Goal: Task Accomplishment & Management: Use online tool/utility

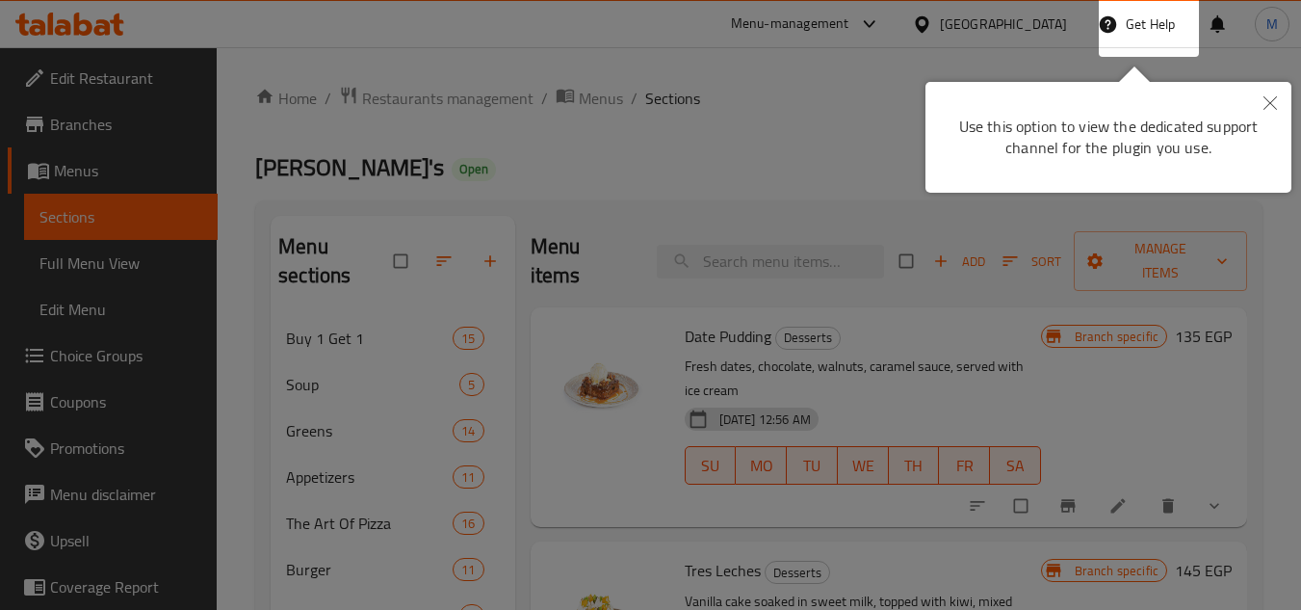
click at [1256, 92] on button "Close" at bounding box center [1270, 104] width 42 height 44
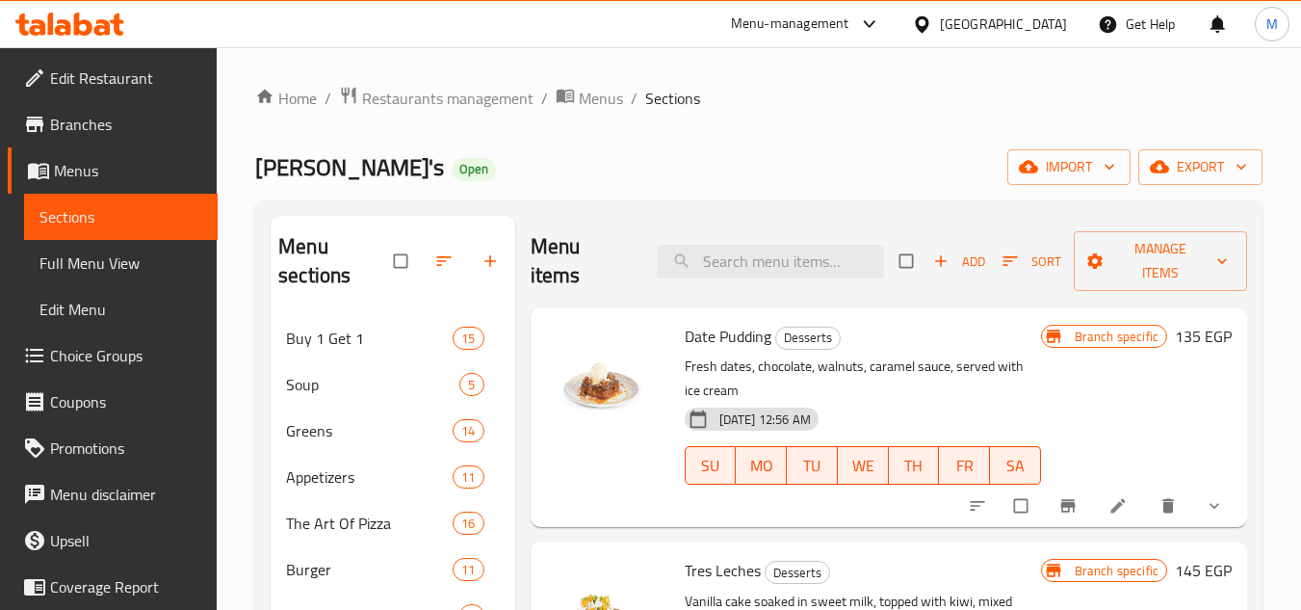
drag, startPoint x: 1033, startPoint y: 1, endPoint x: 1060, endPoint y: 38, distance: 45.5
click at [1034, 5] on div "[GEOGRAPHIC_DATA]" at bounding box center [990, 24] width 186 height 46
click at [1061, 38] on div "[GEOGRAPHIC_DATA]" at bounding box center [990, 24] width 186 height 46
click at [1044, 21] on div "[GEOGRAPHIC_DATA]" at bounding box center [1003, 23] width 127 height 21
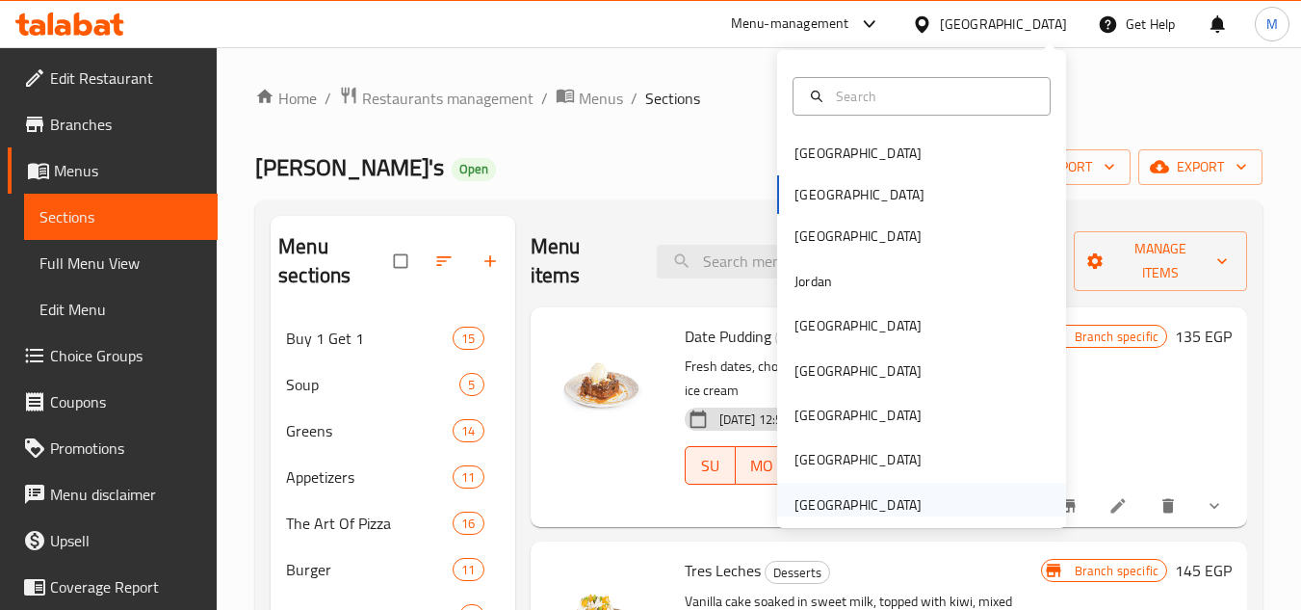
click at [841, 497] on div "[GEOGRAPHIC_DATA]" at bounding box center [858, 504] width 127 height 21
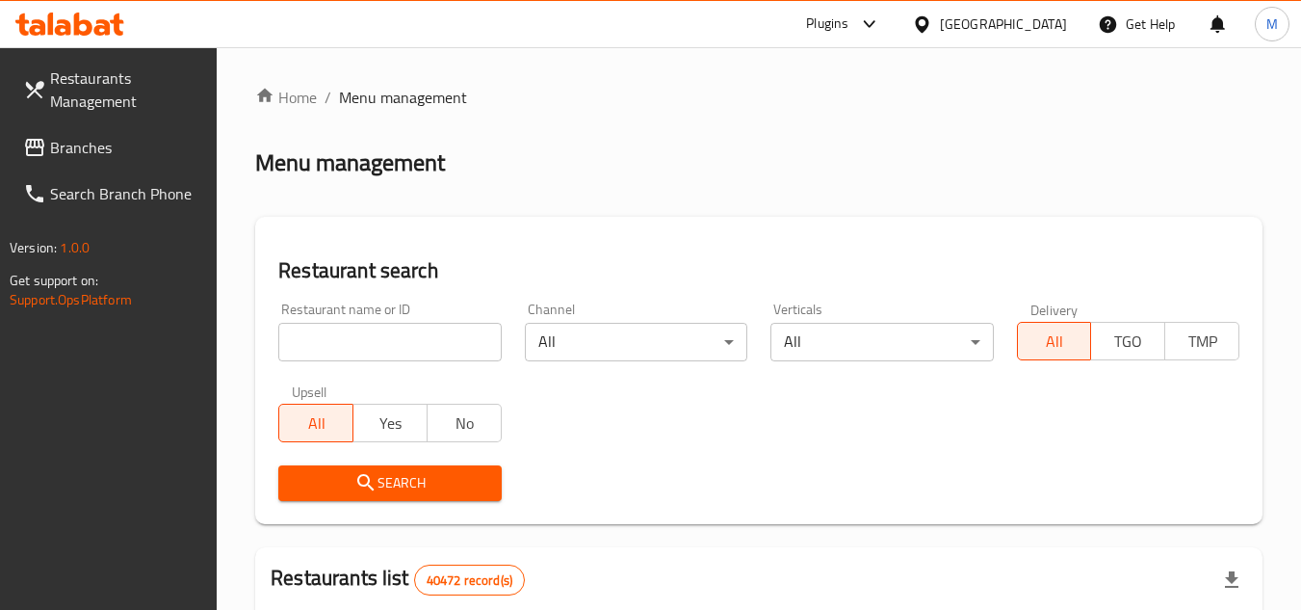
click at [103, 25] on icon at bounding box center [69, 24] width 109 height 23
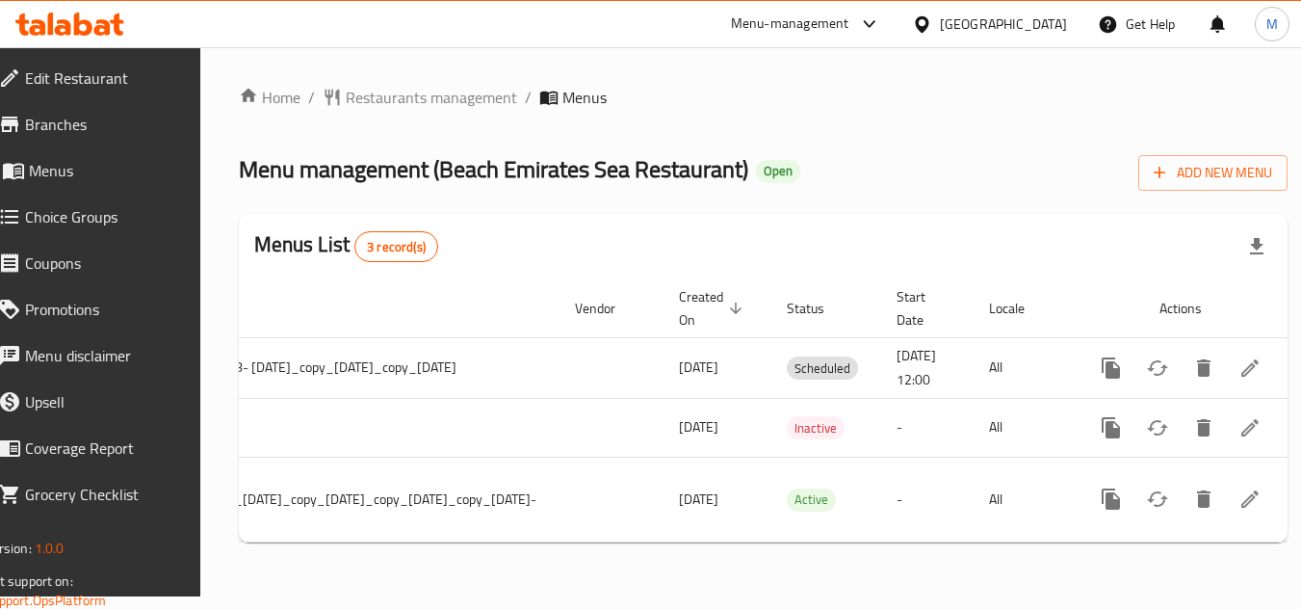
scroll to position [0, 390]
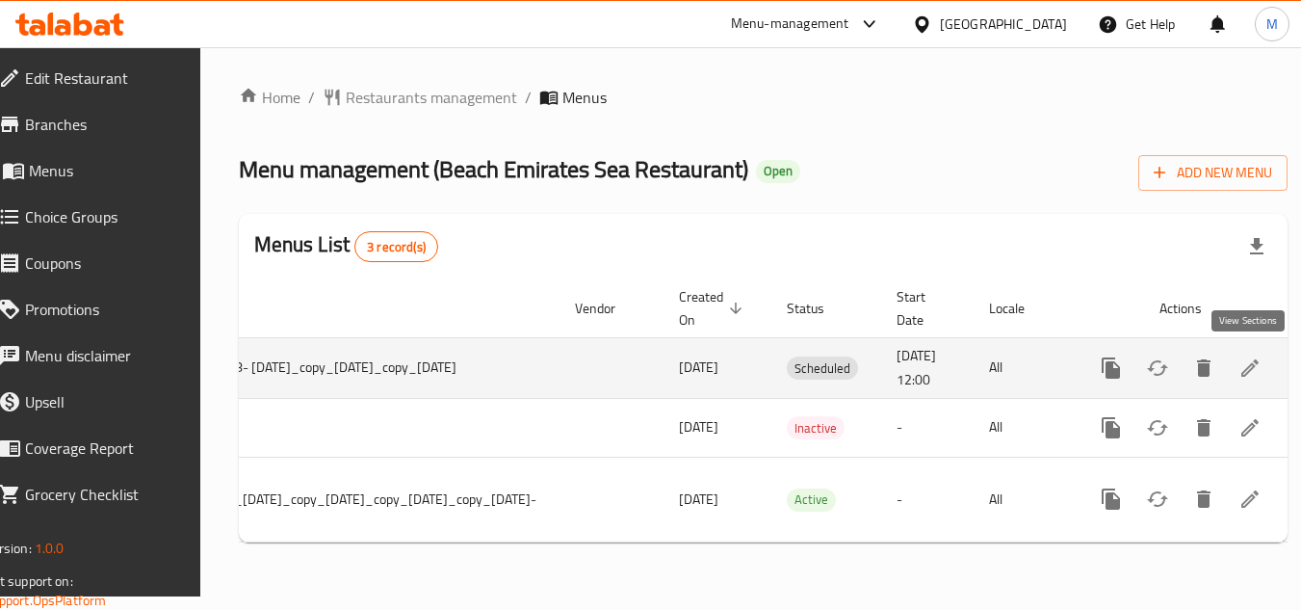
click at [1241, 375] on icon "enhanced table" at bounding box center [1249, 367] width 17 height 17
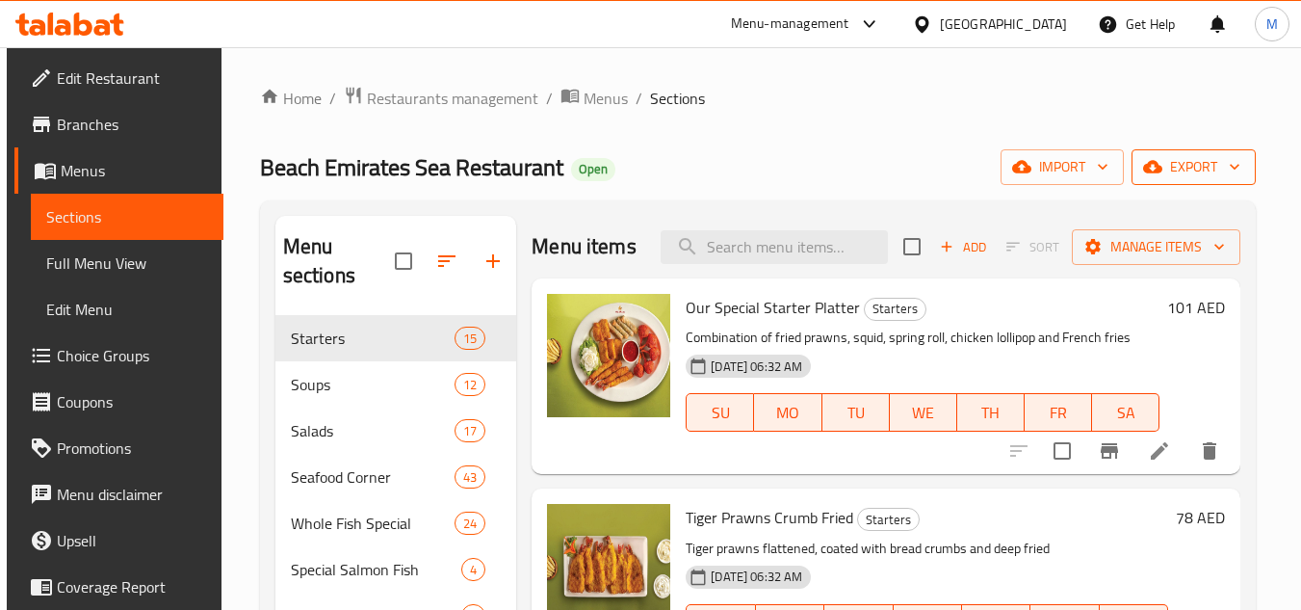
click at [1187, 167] on span "export" at bounding box center [1193, 167] width 93 height 24
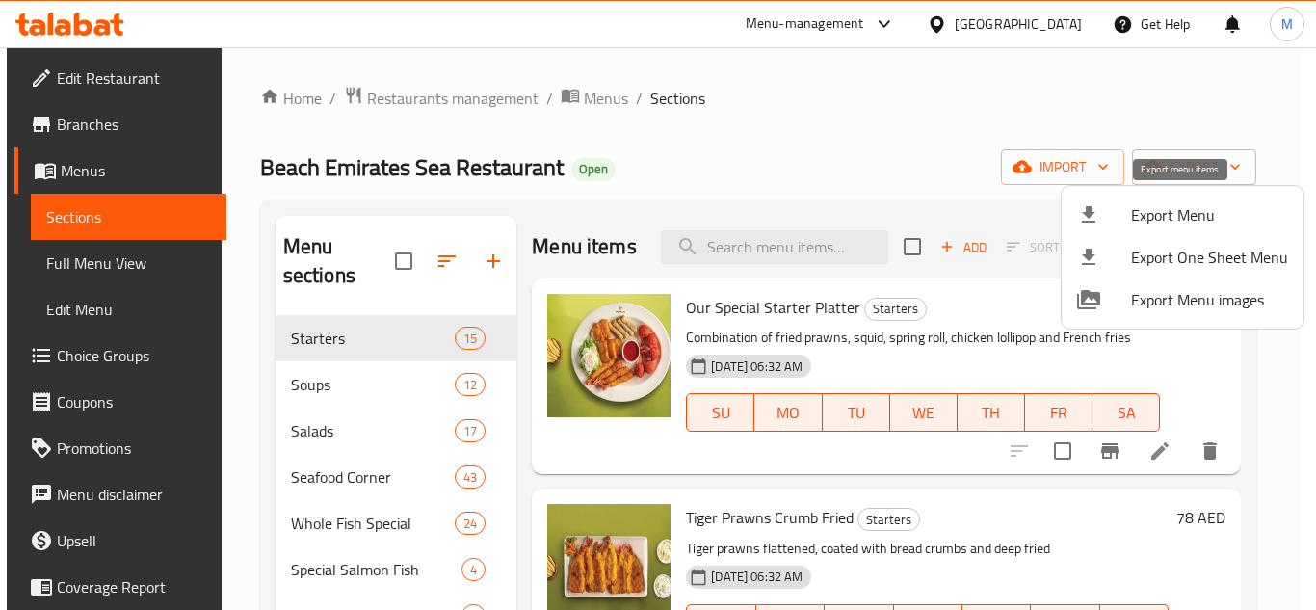
click at [1165, 210] on span "Export Menu" at bounding box center [1209, 214] width 157 height 23
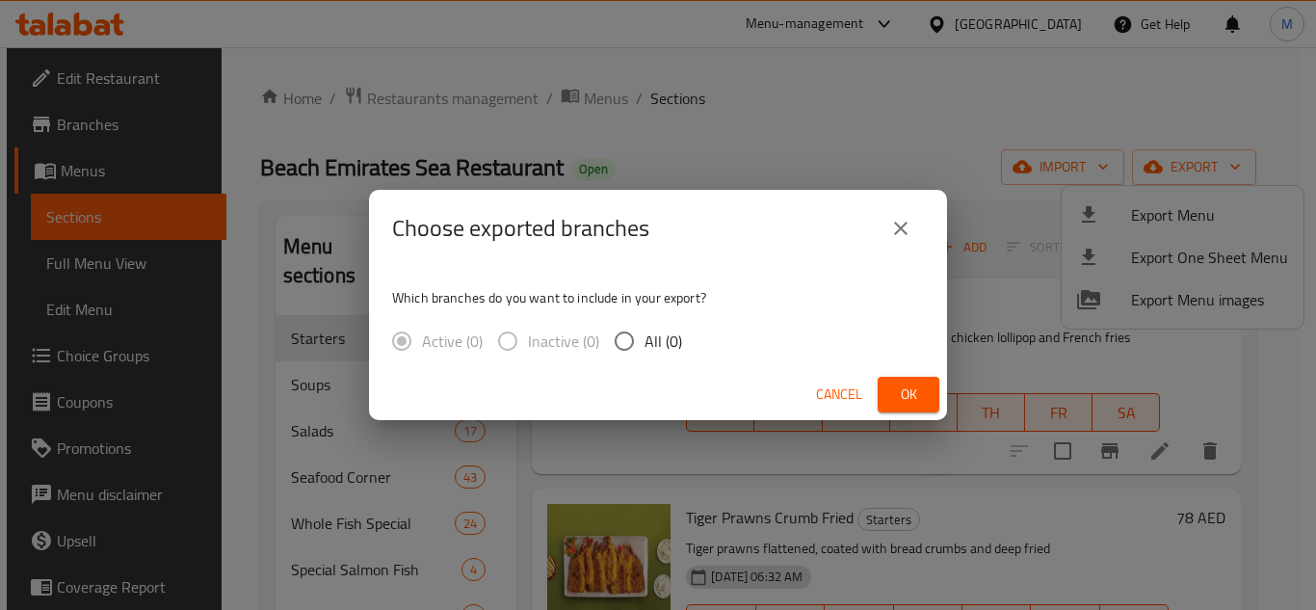
click at [673, 338] on span "All (0)" at bounding box center [663, 340] width 38 height 23
click at [644, 338] on input "All (0)" at bounding box center [624, 341] width 40 height 40
radio input "true"
click at [919, 393] on span "Ok" at bounding box center [908, 394] width 31 height 24
